Goal: Transaction & Acquisition: Purchase product/service

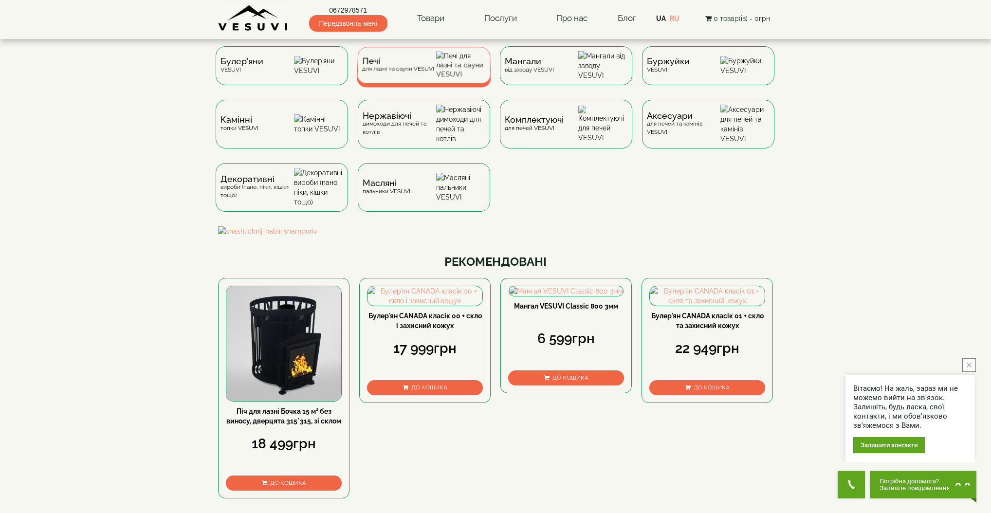
click at [432, 78] on div "Печі для лазні та сауни VESUVI" at bounding box center [424, 65] width 134 height 37
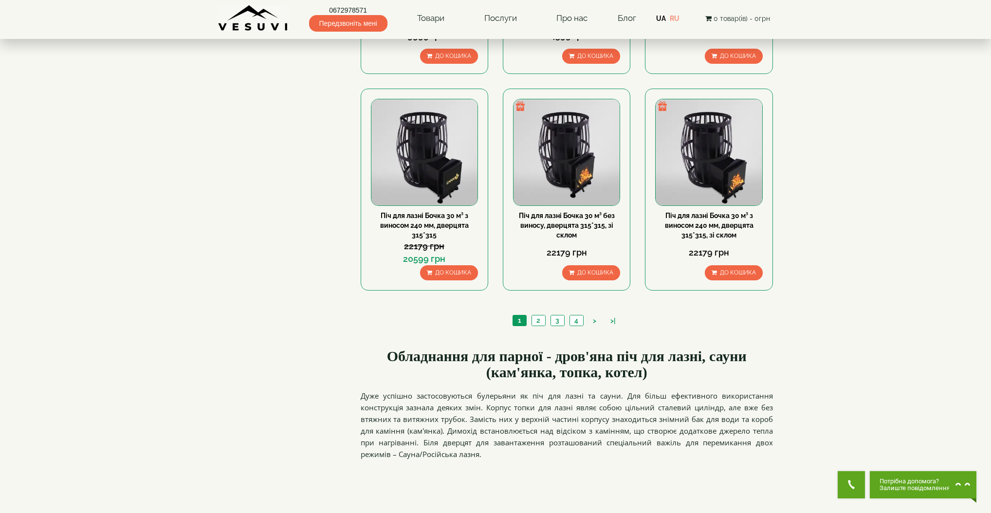
scroll to position [981, 0]
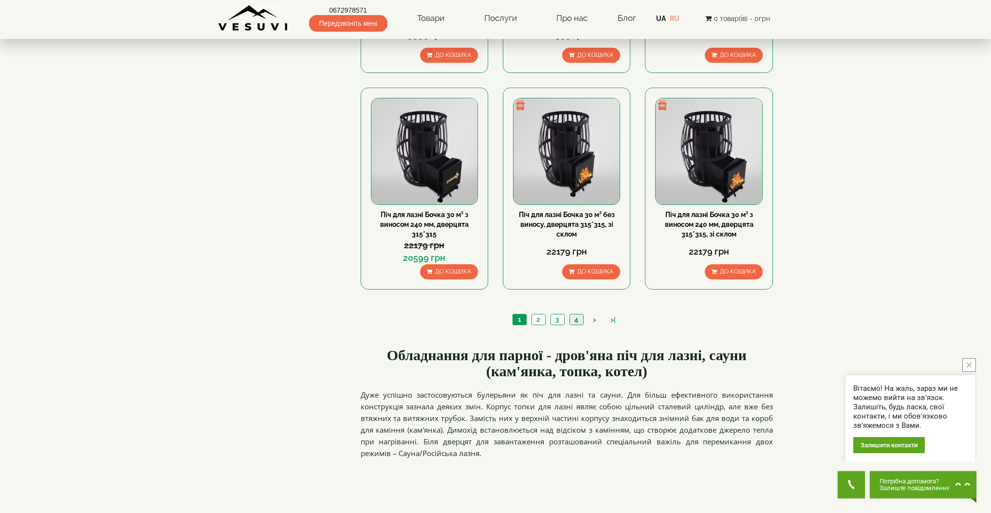
click at [580, 320] on link "4" at bounding box center [576, 319] width 14 height 10
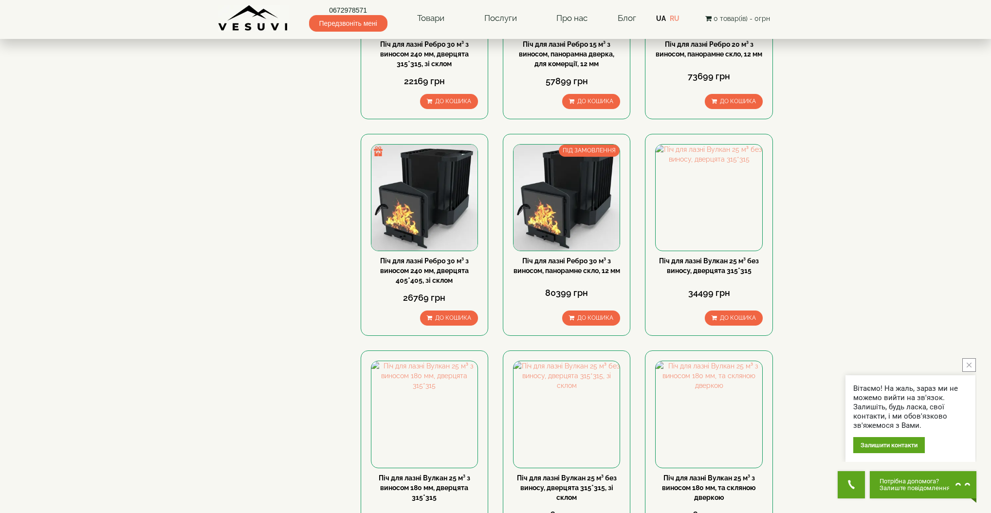
scroll to position [280, 0]
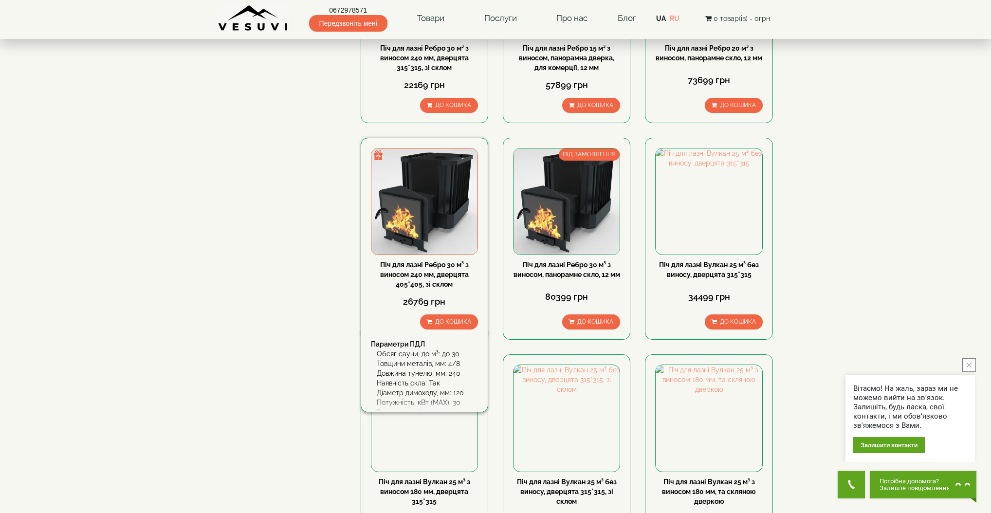
click at [419, 207] on img at bounding box center [424, 201] width 106 height 106
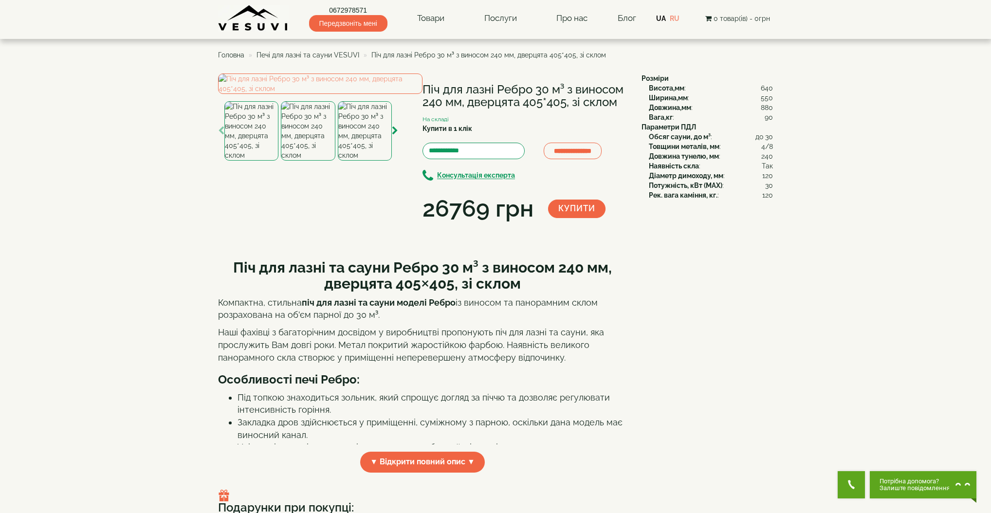
click at [299, 161] on img at bounding box center [308, 130] width 54 height 59
click at [310, 161] on img at bounding box center [308, 130] width 54 height 59
click at [369, 161] on img at bounding box center [365, 130] width 54 height 59
click at [319, 161] on img at bounding box center [308, 130] width 54 height 59
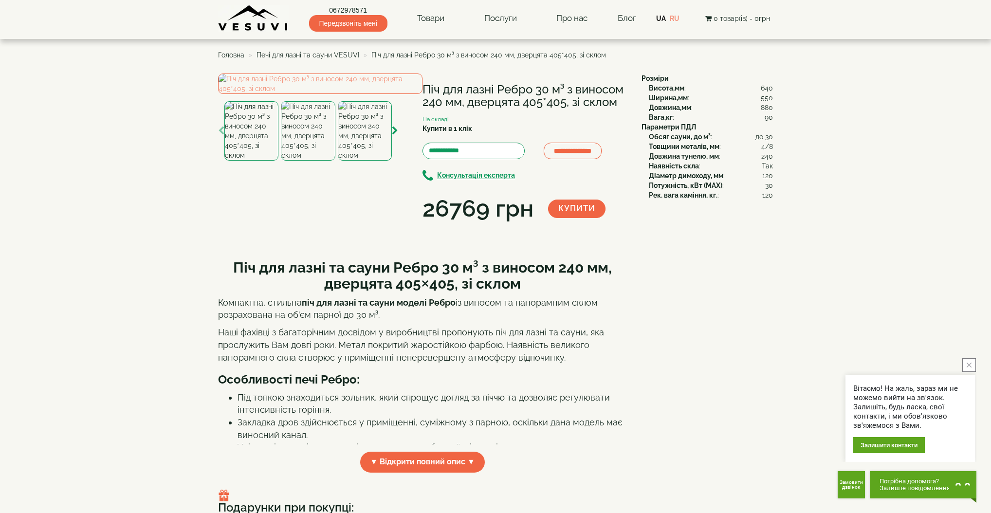
click at [272, 161] on img at bounding box center [251, 130] width 54 height 59
click at [256, 161] on img at bounding box center [251, 130] width 54 height 59
click at [307, 161] on img at bounding box center [308, 130] width 54 height 59
click at [348, 161] on img at bounding box center [365, 130] width 54 height 59
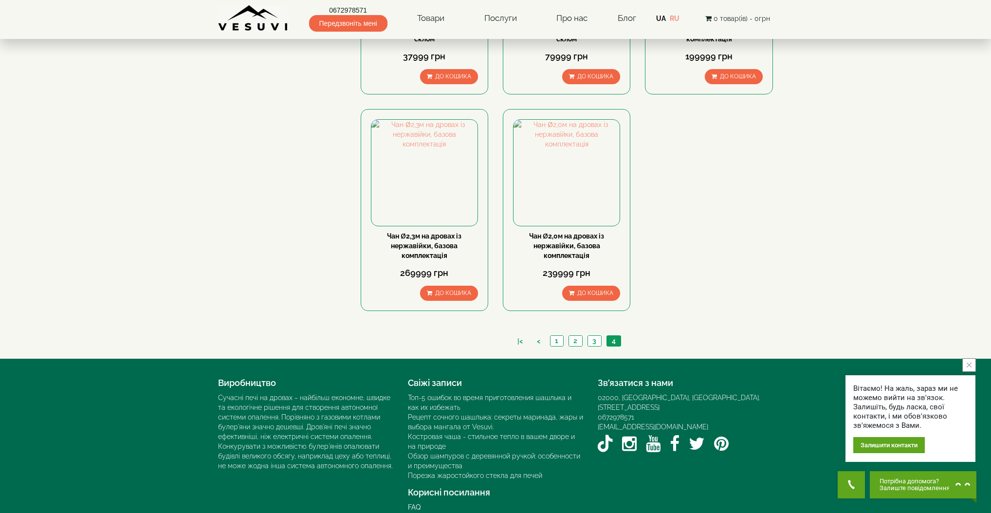
scroll to position [972, 0]
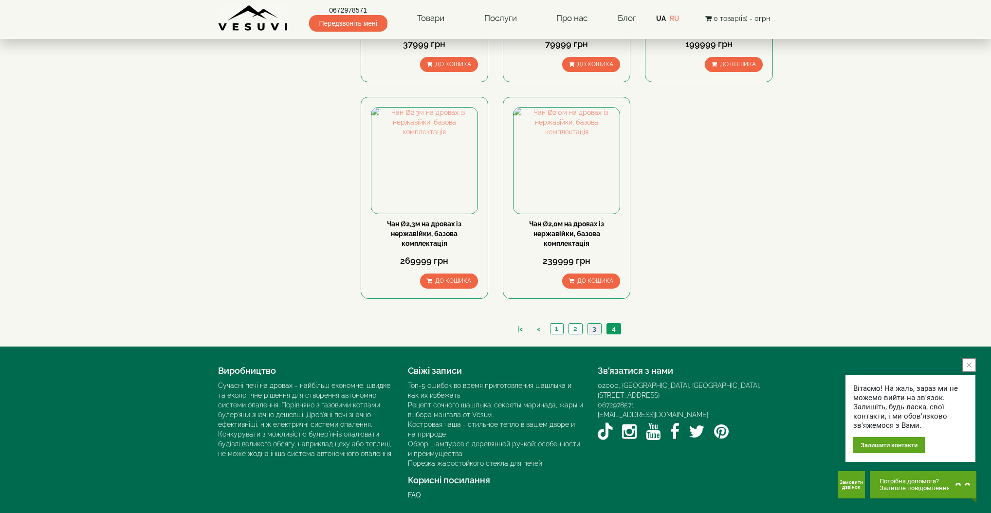
click at [595, 330] on link "3" at bounding box center [594, 329] width 14 height 10
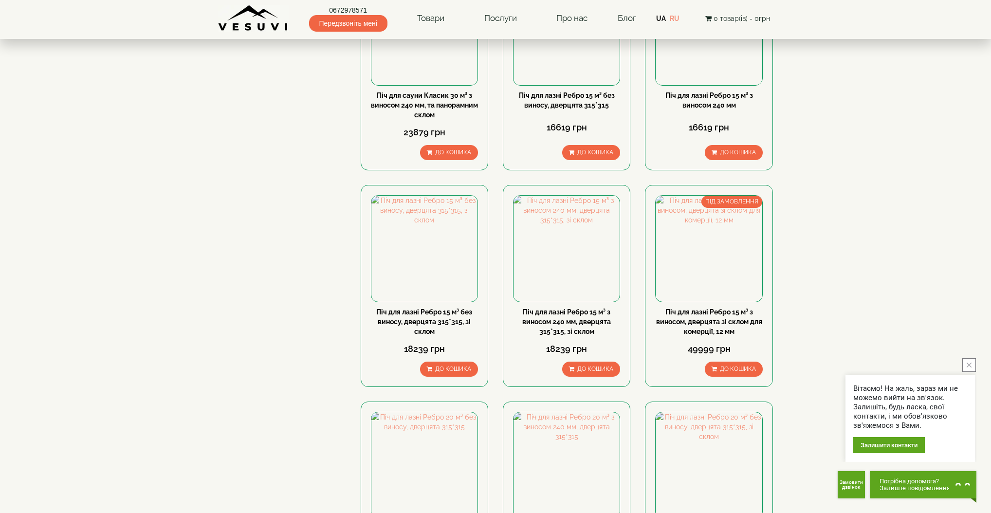
scroll to position [234, 0]
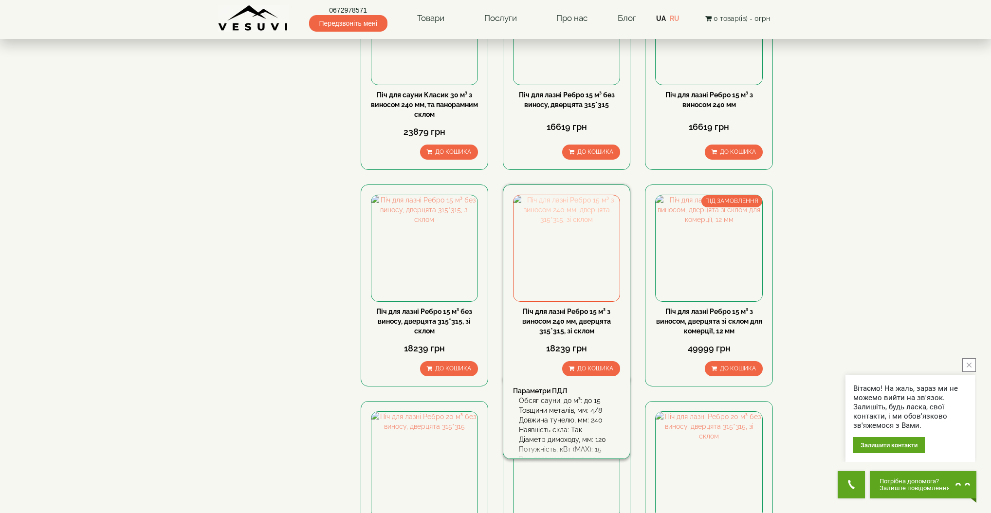
click at [547, 262] on img at bounding box center [566, 248] width 106 height 106
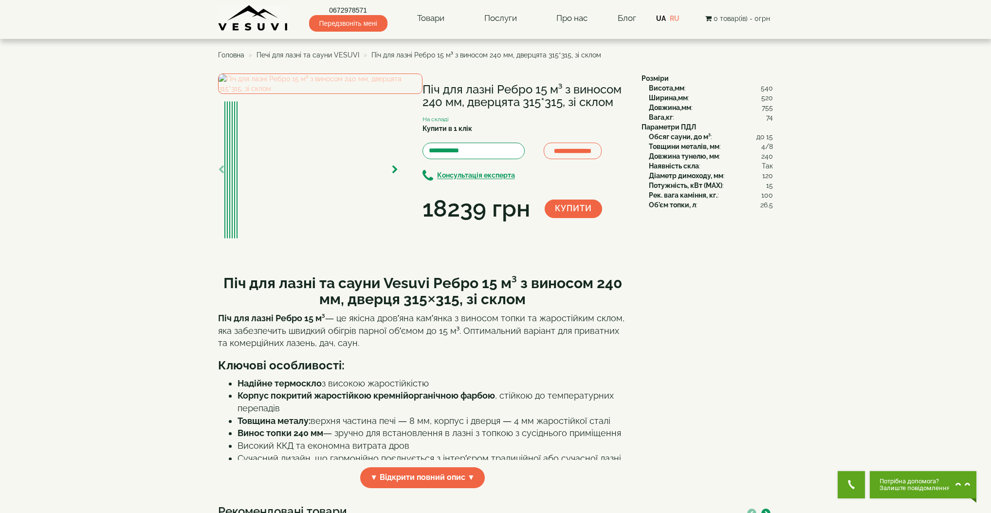
click at [371, 94] on img at bounding box center [320, 83] width 204 height 20
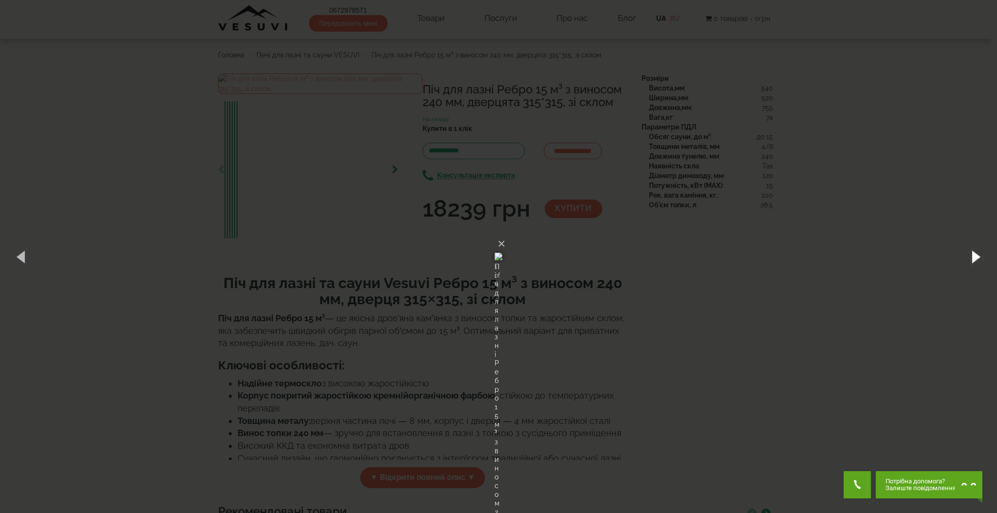
click at [977, 254] on button "button" at bounding box center [975, 257] width 44 height 54
click at [977, 255] on button "button" at bounding box center [975, 257] width 44 height 54
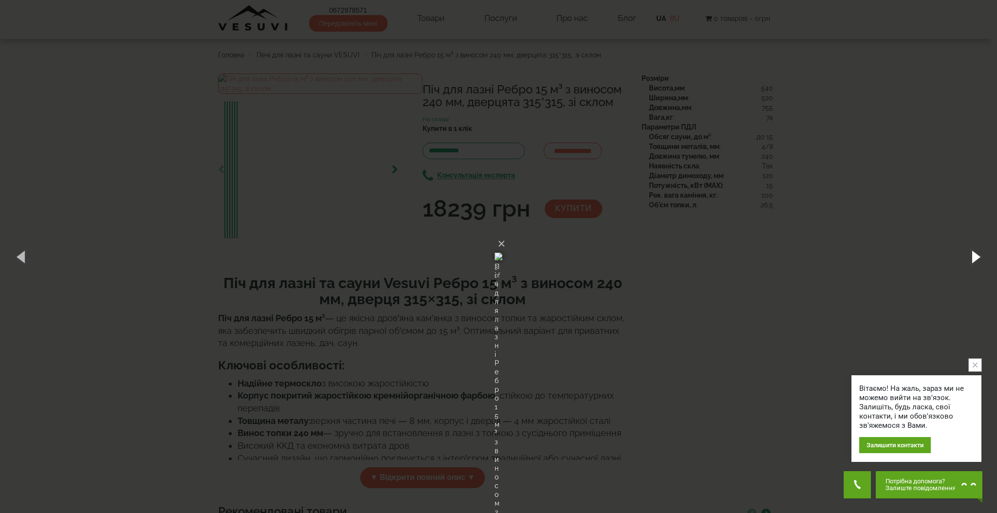
click at [977, 255] on button "button" at bounding box center [975, 257] width 44 height 54
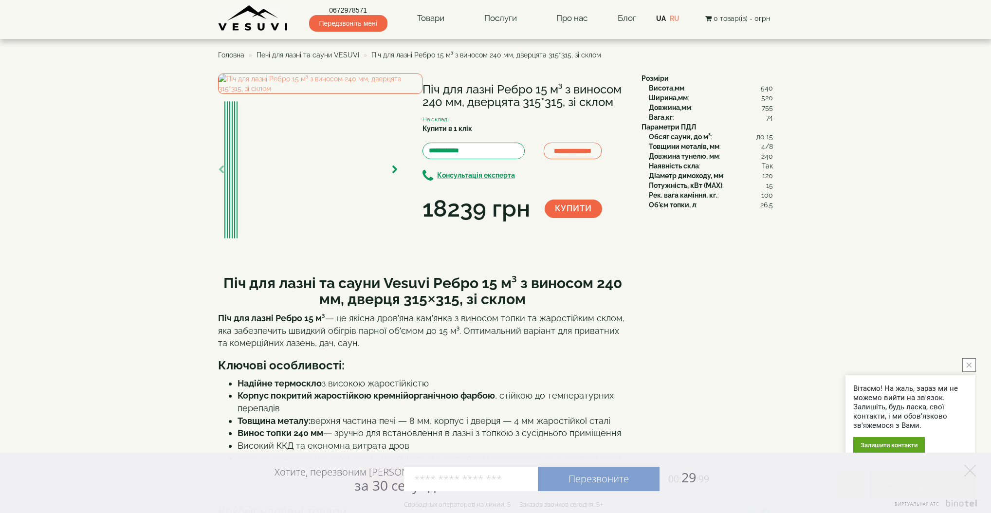
drag, startPoint x: 494, startPoint y: 90, endPoint x: 400, endPoint y: 88, distance: 94.4
click at [400, 88] on div "**********" at bounding box center [426, 156] width 416 height 167
drag, startPoint x: 423, startPoint y: 90, endPoint x: 494, endPoint y: 88, distance: 71.1
click at [494, 88] on h1 "Піч для лазні Ребро 15 м³ з виносом 240 мм, дверцята 315*315, зі склом" at bounding box center [524, 96] width 204 height 26
copy h1 "Піч для лазні"
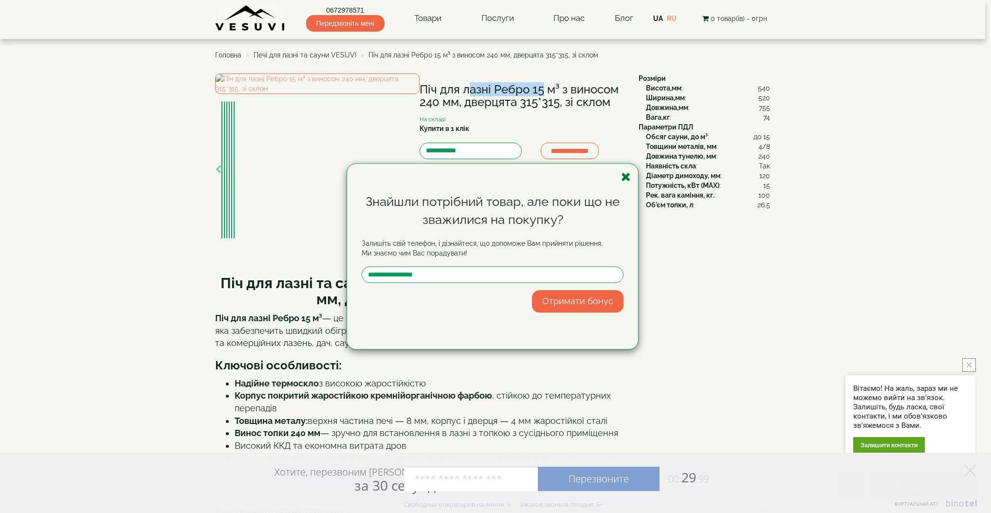
click at [627, 179] on icon "button" at bounding box center [626, 177] width 10 height 12
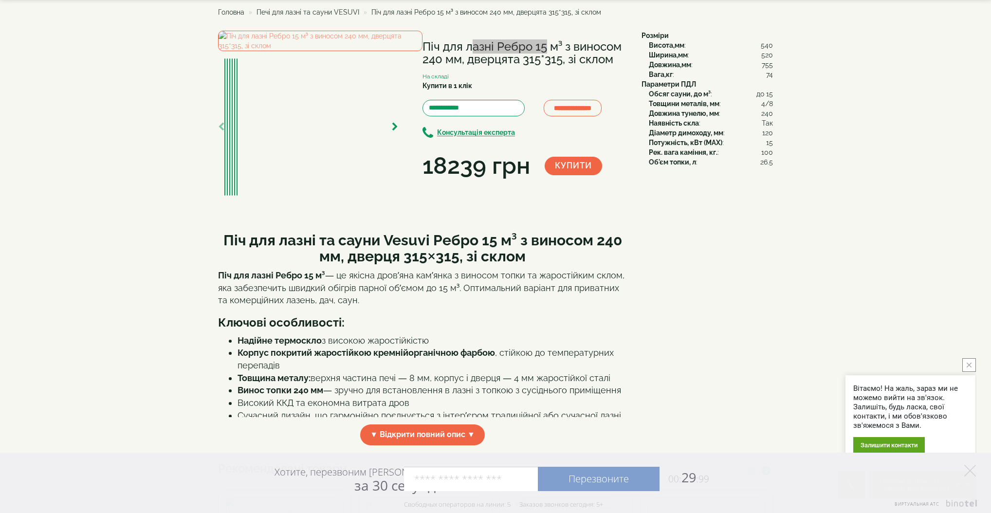
scroll to position [47, 0]
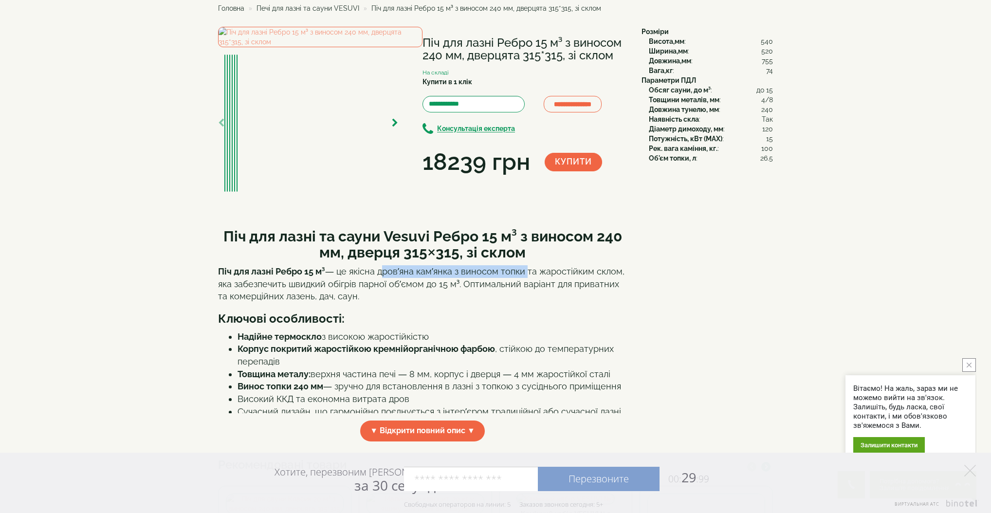
drag, startPoint x: 379, startPoint y: 343, endPoint x: 526, endPoint y: 339, distance: 146.5
click at [526, 303] on p "Піч для лазні Ребро 15 м³ — це якісна дров’яна кам’янка з виносом топки та жаро…" at bounding box center [422, 283] width 409 height 37
copy p "дров’яна кам’янка з виносом топки"
click at [394, 128] on icon "button" at bounding box center [395, 123] width 6 height 9
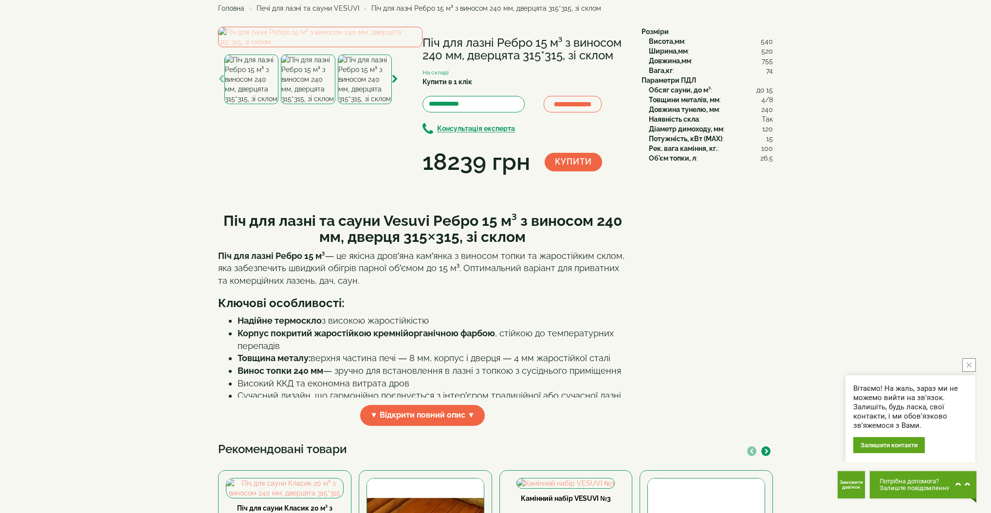
click at [349, 47] on img at bounding box center [320, 37] width 204 height 20
click at [330, 47] on img at bounding box center [320, 37] width 204 height 20
click at [331, 47] on img at bounding box center [320, 37] width 204 height 20
